Goal: Information Seeking & Learning: Check status

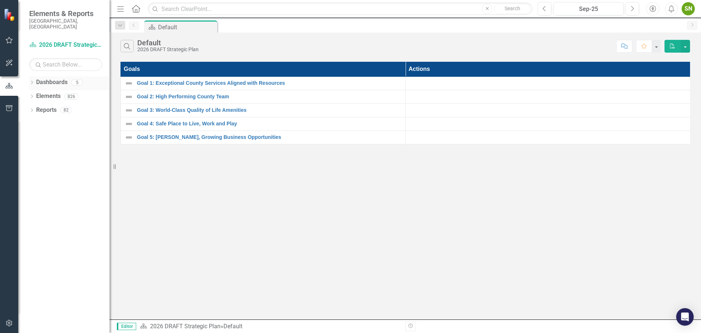
click at [34, 81] on icon "Dropdown" at bounding box center [31, 83] width 5 height 4
click at [53, 120] on link "Communications" at bounding box center [74, 124] width 69 height 8
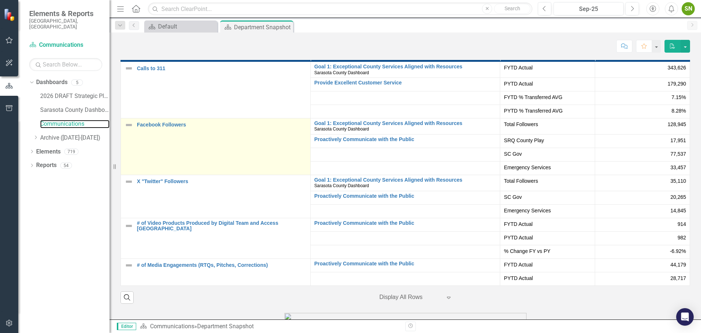
scroll to position [1466, 0]
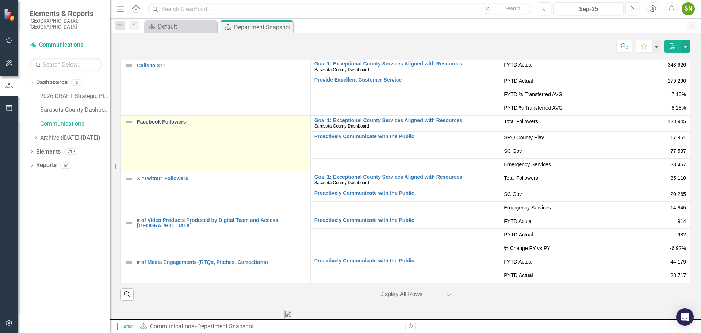
click at [155, 122] on link "Facebook Followers" at bounding box center [222, 121] width 170 height 5
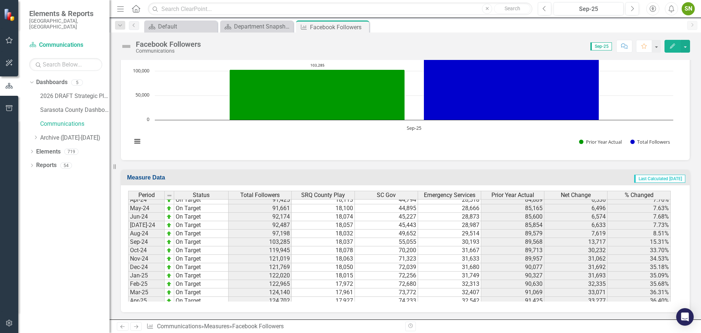
scroll to position [1061, 0]
drag, startPoint x: 363, startPoint y: 25, endPoint x: 356, endPoint y: 27, distance: 7.1
click at [0, 0] on icon "Close" at bounding box center [0, 0] width 0 height 0
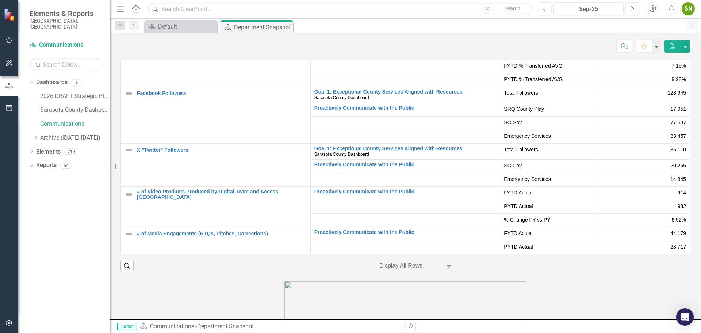
scroll to position [1483, 0]
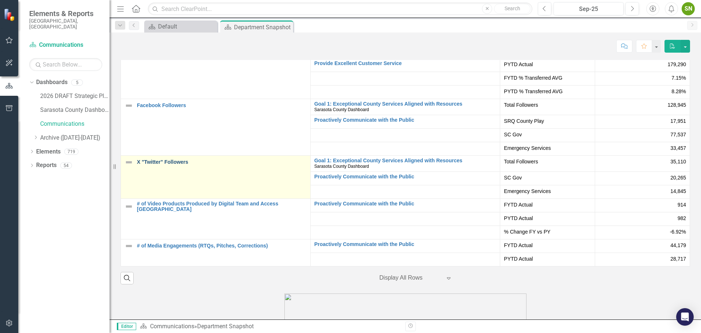
click at [179, 162] on link "X "Twitter" Followers" at bounding box center [222, 161] width 170 height 5
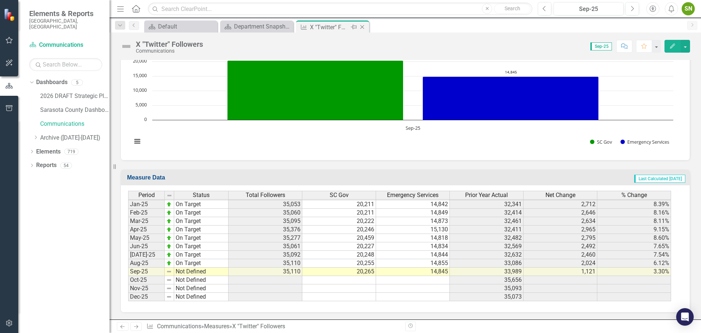
click at [364, 26] on icon "Close" at bounding box center [362, 27] width 7 height 6
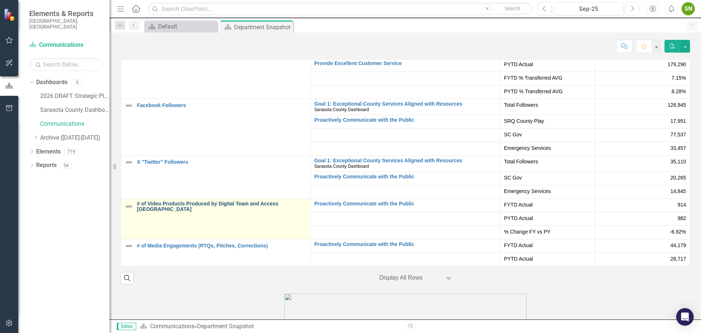
click at [210, 206] on link "# of Video Products Produced by Digital Team and Access [GEOGRAPHIC_DATA]" at bounding box center [222, 206] width 170 height 11
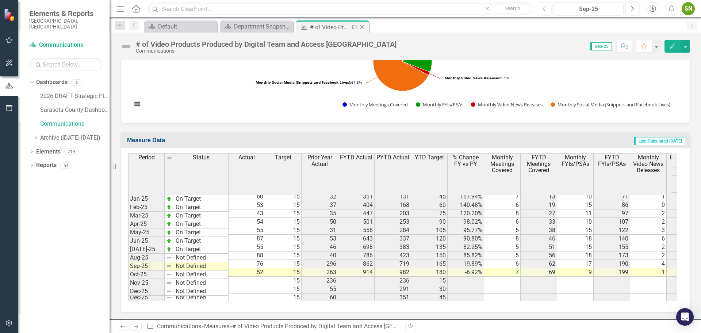
click at [364, 28] on icon "Close" at bounding box center [362, 27] width 7 height 6
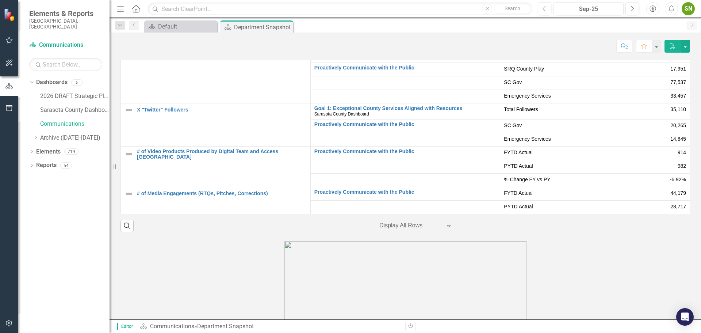
scroll to position [1534, 0]
click at [446, 227] on icon "Expand" at bounding box center [448, 227] width 7 height 6
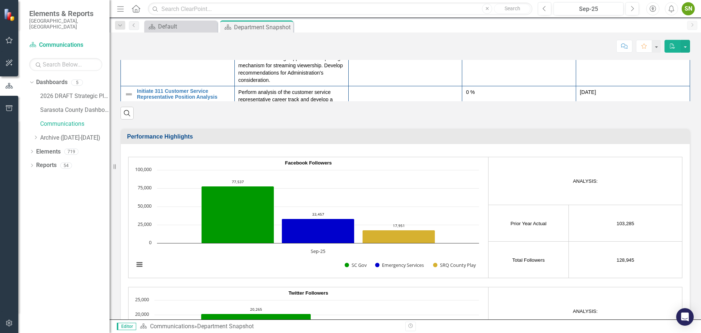
scroll to position [971, 0]
